Goal: Navigation & Orientation: Find specific page/section

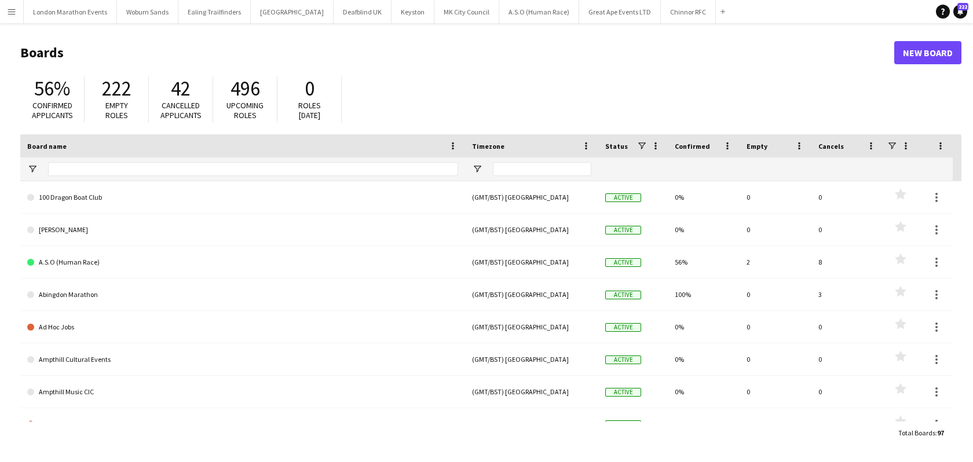
click at [20, 12] on button "Menu" at bounding box center [11, 11] width 23 height 23
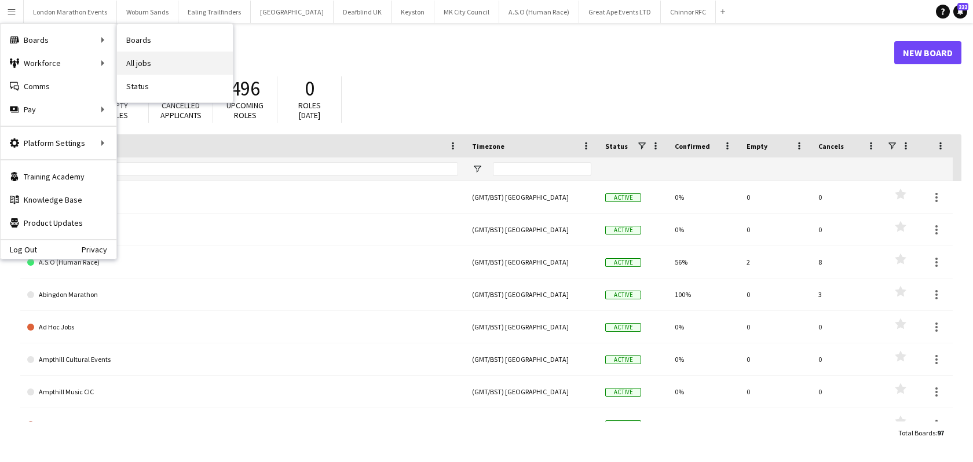
click at [151, 59] on link "All jobs" at bounding box center [175, 63] width 116 height 23
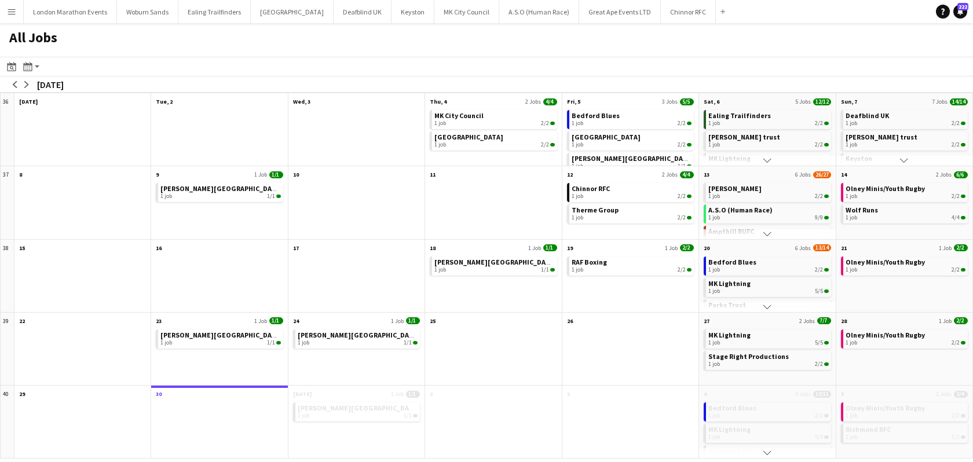
click at [764, 308] on app-icon "Scroll down" at bounding box center [768, 307] width 8 height 8
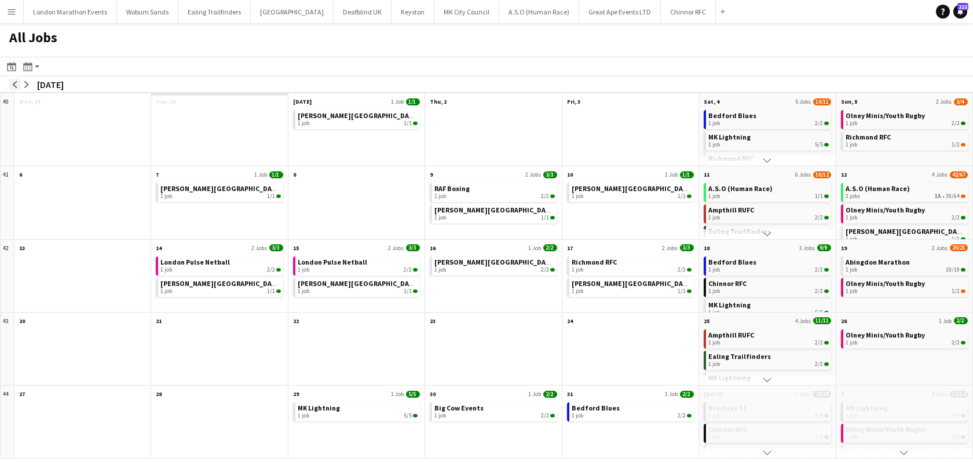
click at [19, 83] on button "arrow-left" at bounding box center [15, 85] width 12 height 12
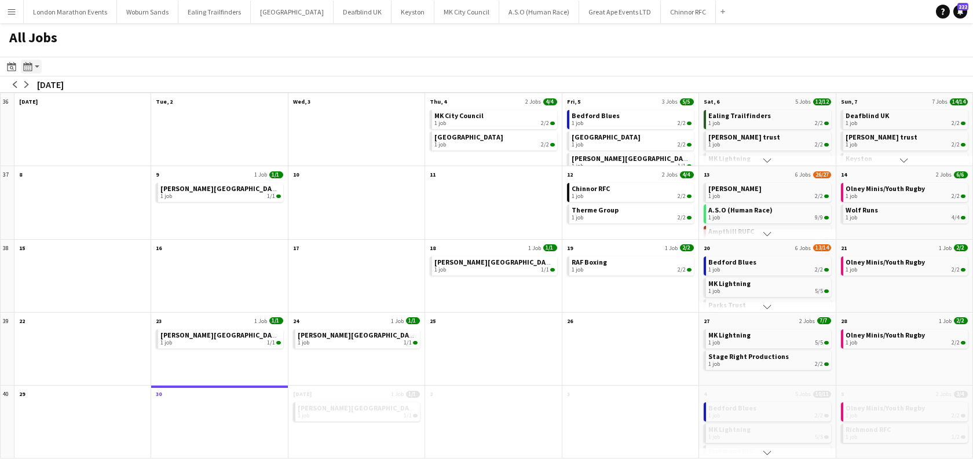
click at [32, 68] on icon at bounding box center [27, 66] width 9 height 9
click at [260, 56] on div "All Jobs" at bounding box center [486, 40] width 973 height 34
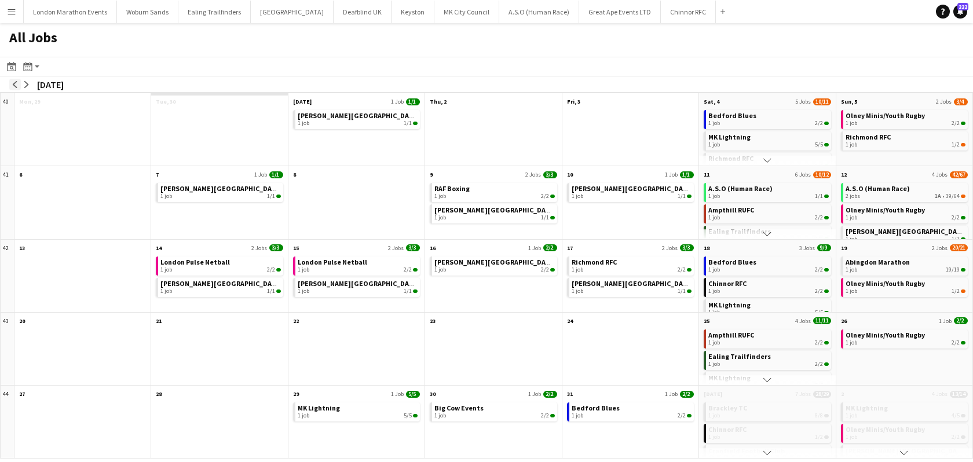
click at [16, 81] on app-icon "arrow-left" at bounding box center [15, 84] width 7 height 7
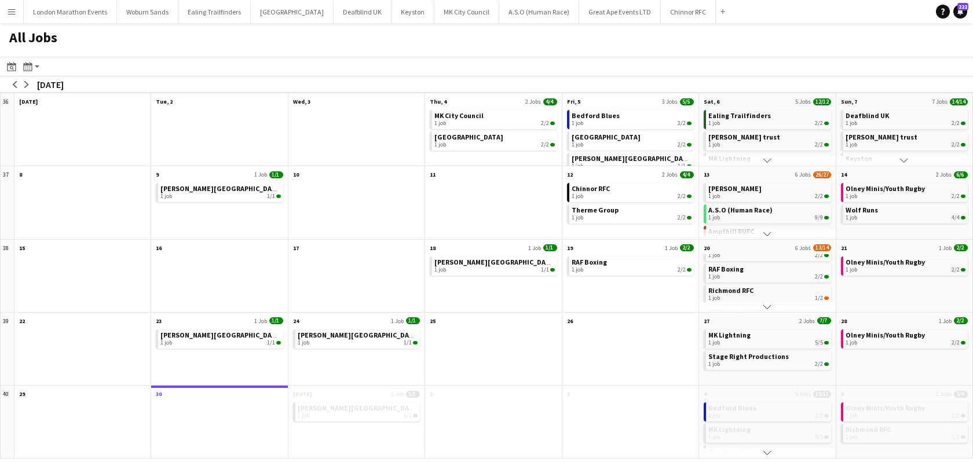
scroll to position [62, 0]
click at [799, 249] on span "6 Jobs" at bounding box center [803, 248] width 16 height 8
click at [815, 246] on span "13/14" at bounding box center [822, 247] width 18 height 7
click at [718, 250] on app-all-jobs-month-view-date-header "20 6 Jobs 13/14" at bounding box center [767, 247] width 136 height 14
click at [766, 307] on app-icon "Scroll down" at bounding box center [768, 307] width 8 height 8
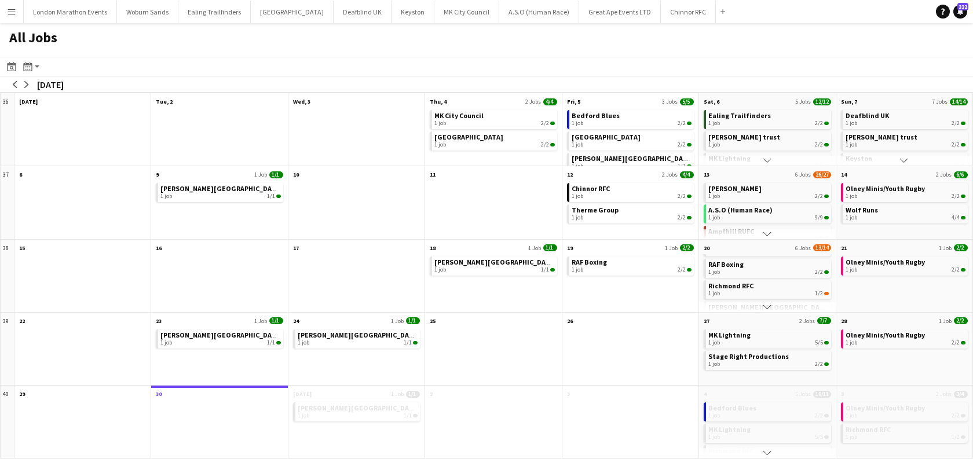
scroll to position [83, 0]
click at [769, 308] on app-icon "Scroll down" at bounding box center [768, 307] width 8 height 8
click at [763, 362] on div "1 job 2/2" at bounding box center [769, 364] width 120 height 7
click at [815, 322] on app-all-jobs-month-view-date-header "27 2 Jobs 7/7" at bounding box center [767, 320] width 136 height 14
